Goal: Check status: Check status

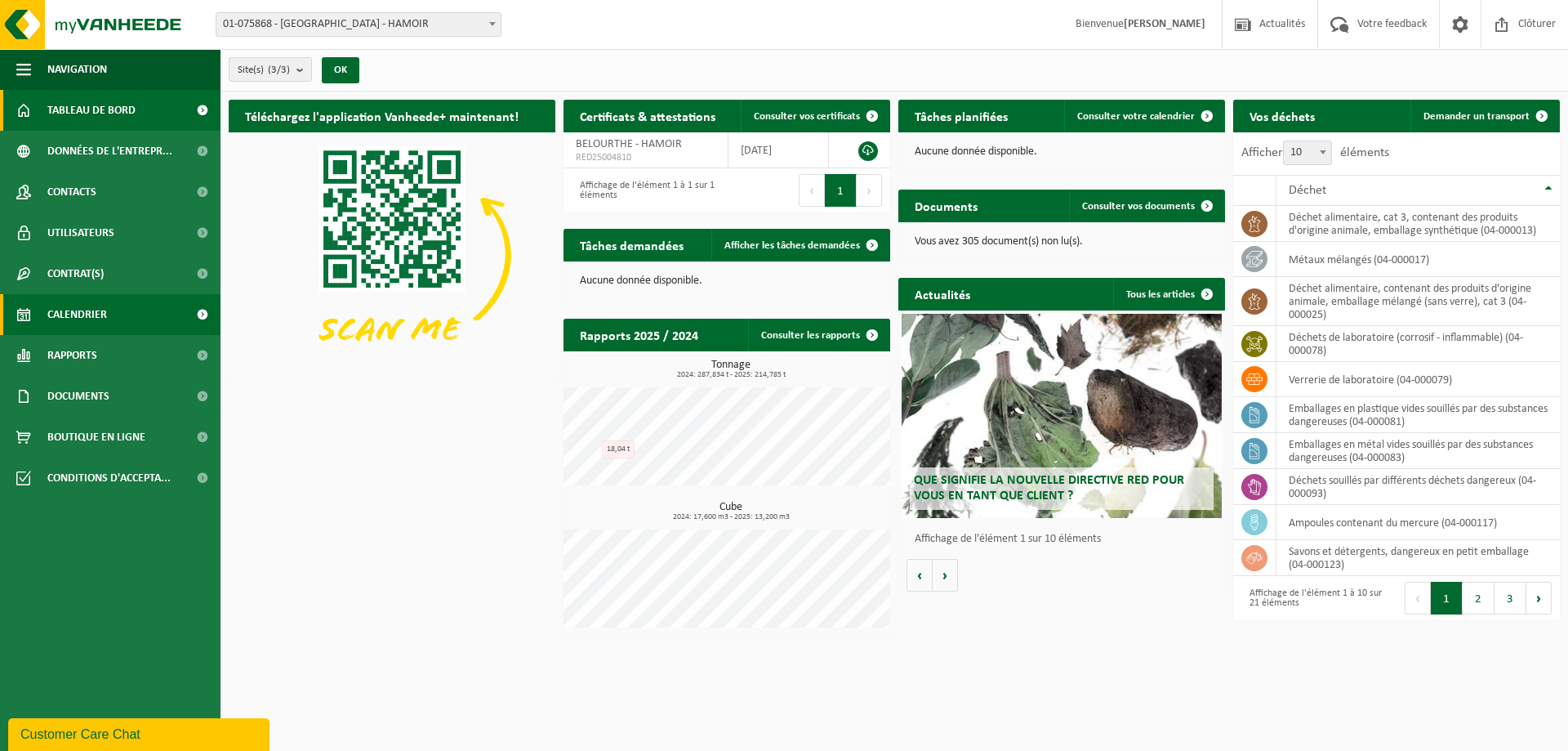
click at [119, 317] on link "Calendrier" at bounding box center [110, 315] width 221 height 41
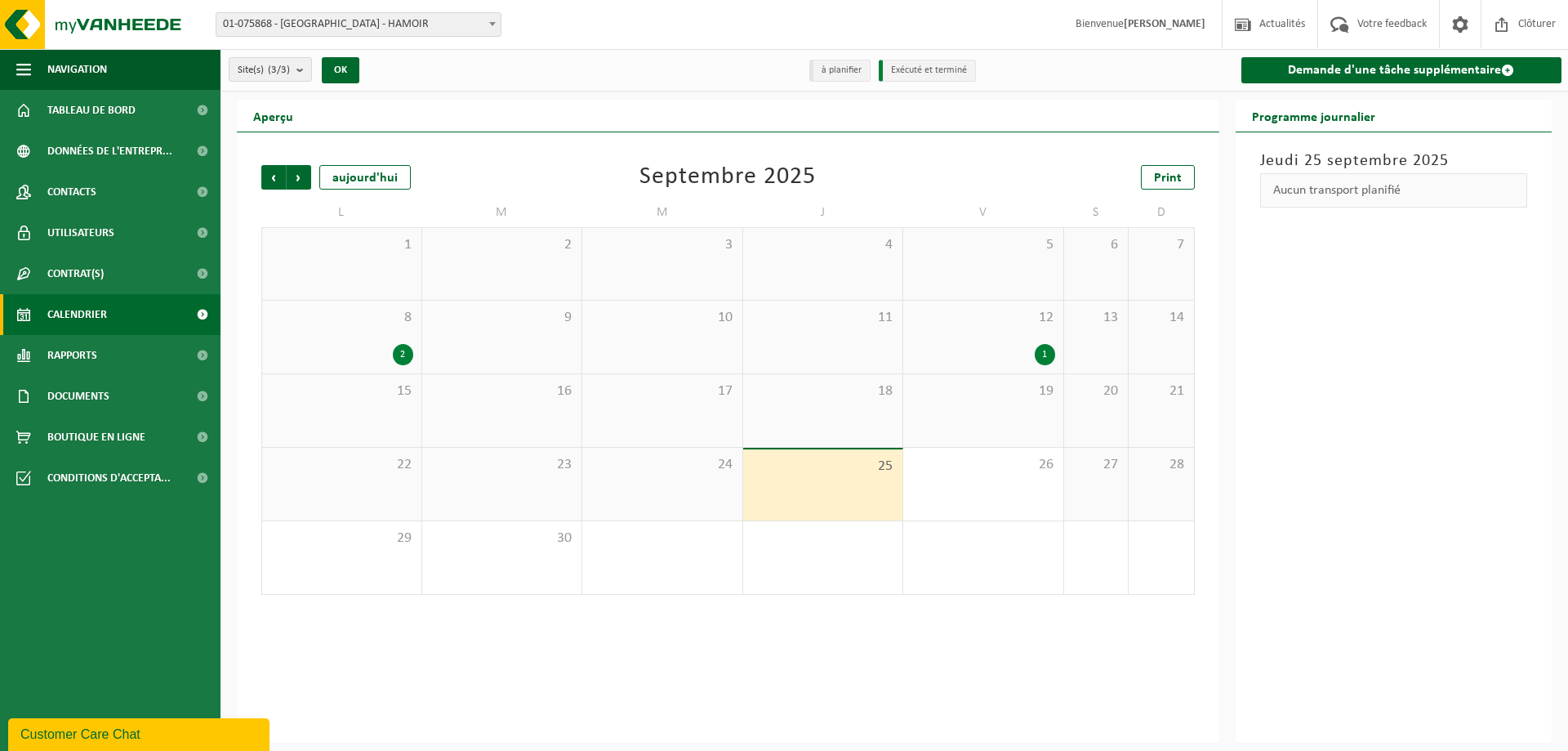
click at [963, 347] on div "1" at bounding box center [983, 354] width 144 height 21
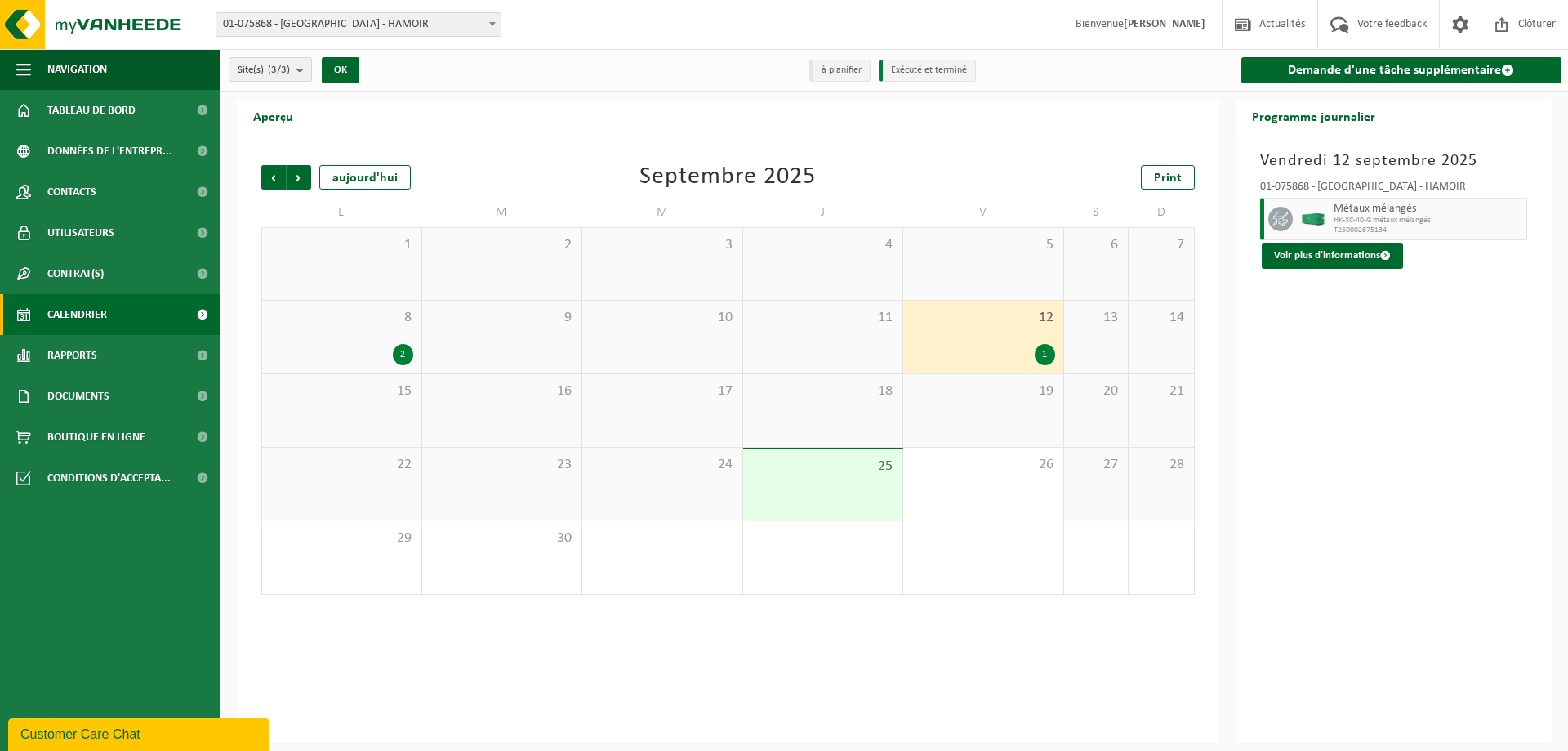
click at [442, 331] on div "9" at bounding box center [502, 337] width 160 height 72
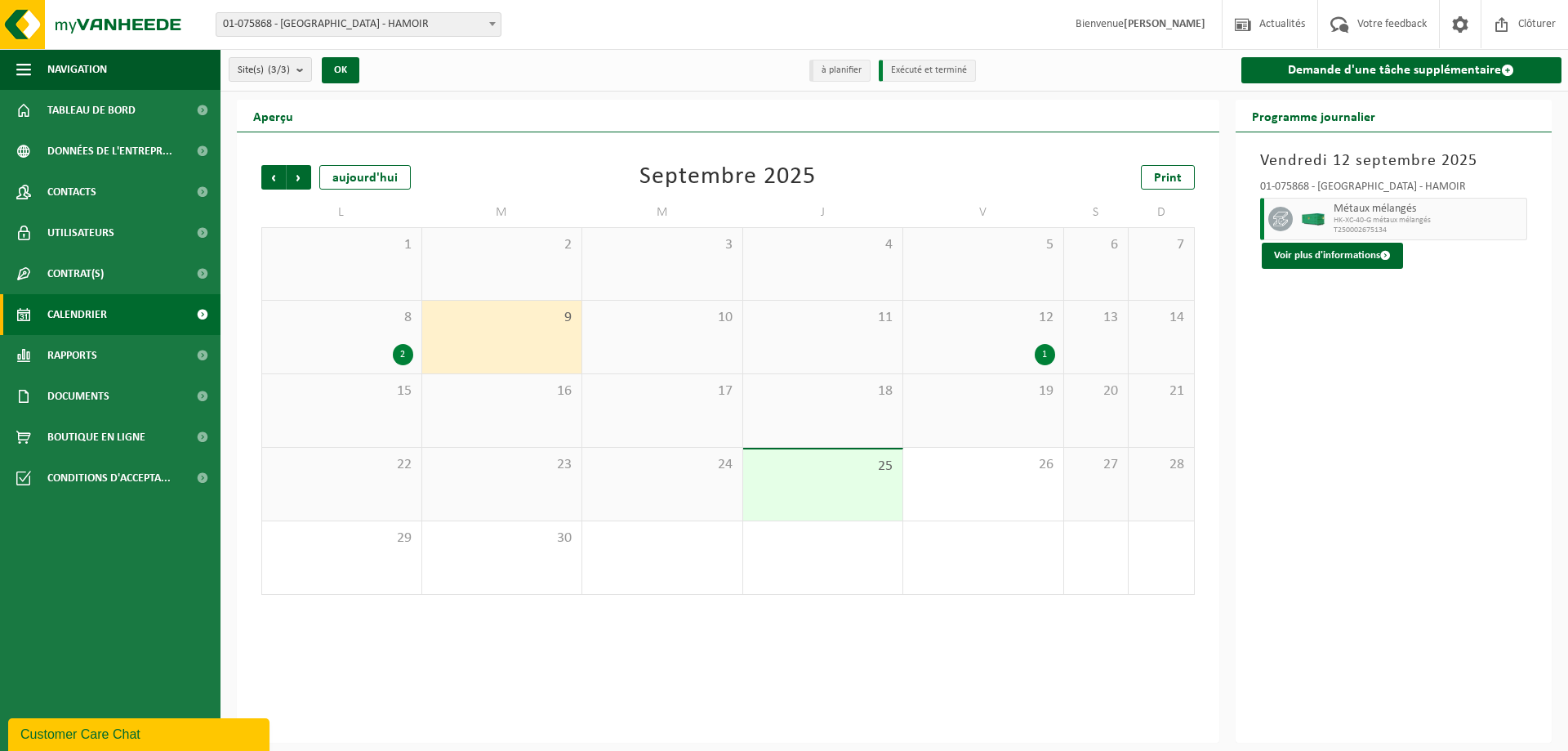
click at [360, 343] on div "8 2" at bounding box center [342, 337] width 160 height 72
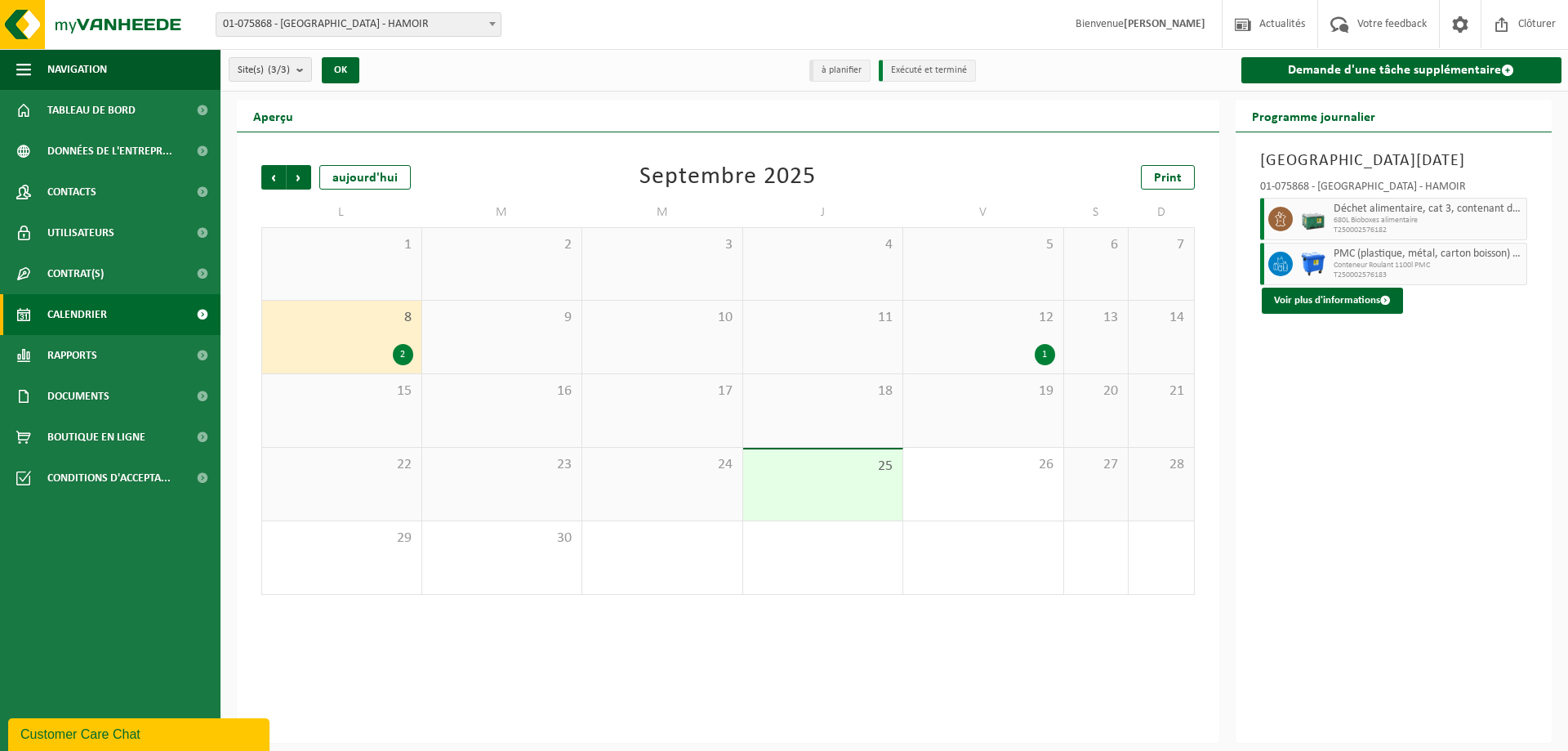
click at [801, 490] on div "25" at bounding box center [823, 485] width 160 height 71
